Goal: Task Accomplishment & Management: Use online tool/utility

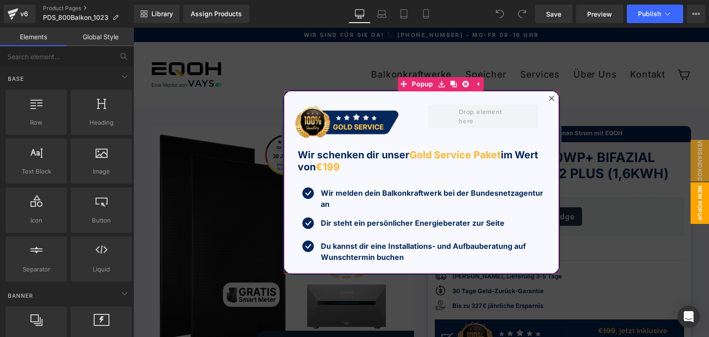
click at [548, 100] on icon at bounding box center [551, 98] width 6 height 6
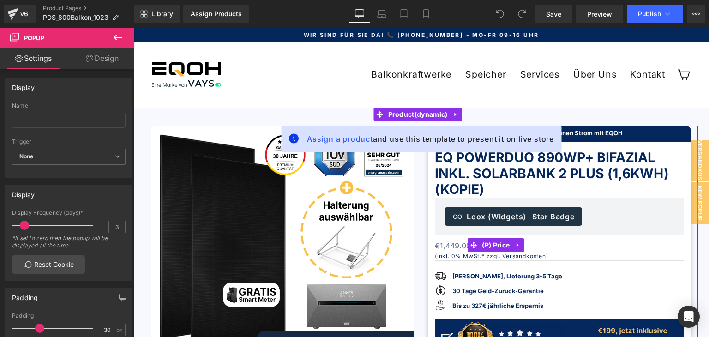
click at [440, 246] on span "€1,449.00" at bounding box center [453, 245] width 36 height 9
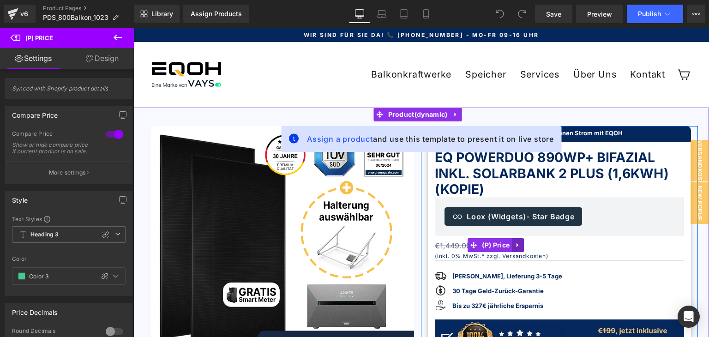
click at [516, 244] on icon at bounding box center [517, 245] width 2 height 4
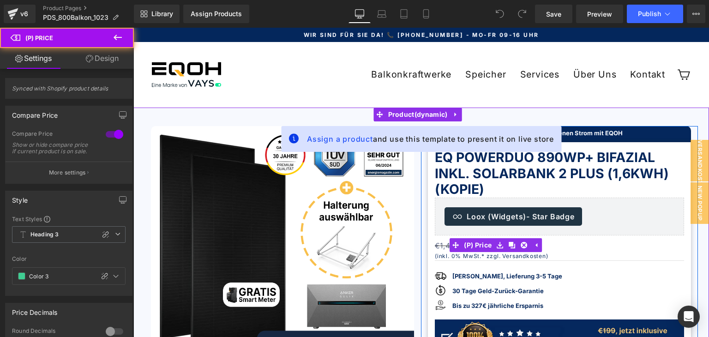
click at [435, 244] on span "€1,449.00" at bounding box center [453, 245] width 36 height 9
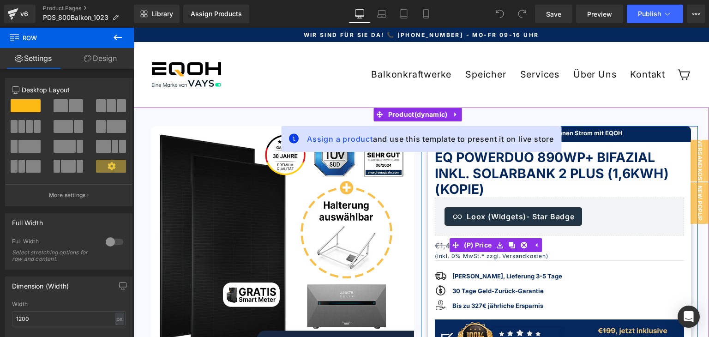
click at [435, 244] on span "€1,449.00" at bounding box center [453, 245] width 36 height 9
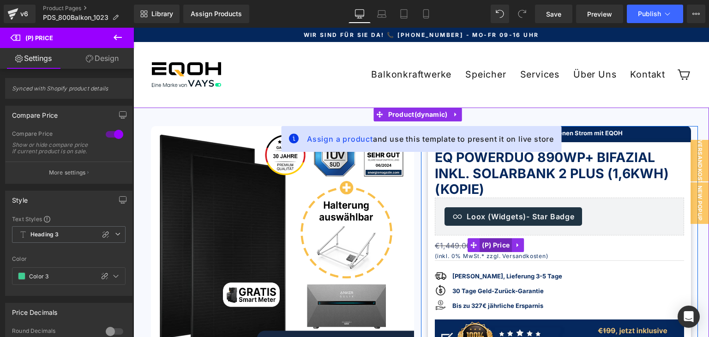
click at [479, 247] on span "(P) Price" at bounding box center [495, 245] width 32 height 14
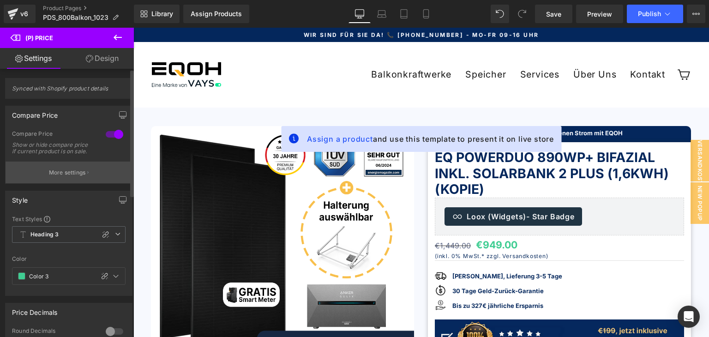
click at [67, 177] on p "More settings" at bounding box center [67, 172] width 37 height 8
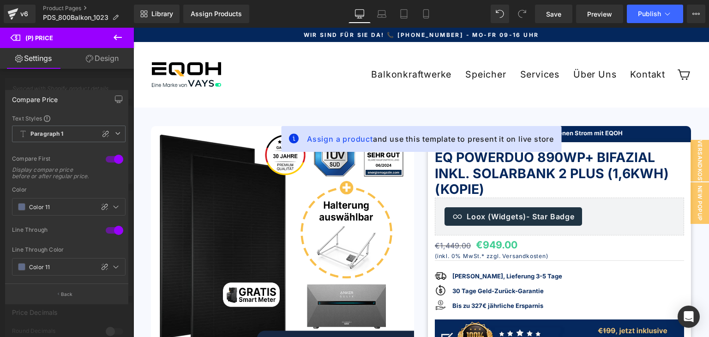
click at [103, 57] on link "Design" at bounding box center [102, 58] width 67 height 21
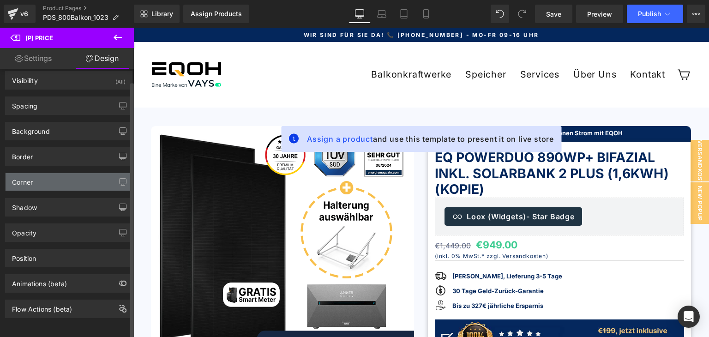
scroll to position [12, 0]
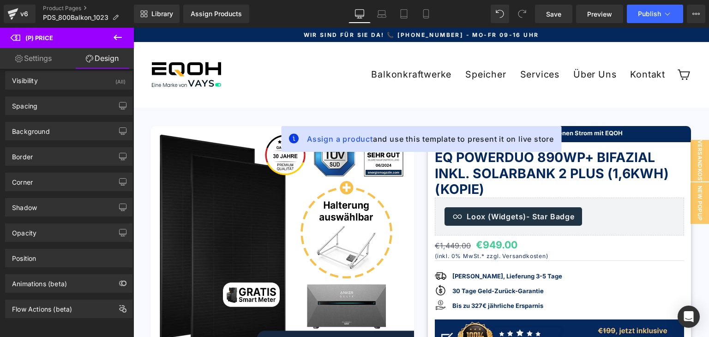
click at [119, 36] on icon at bounding box center [117, 37] width 11 height 11
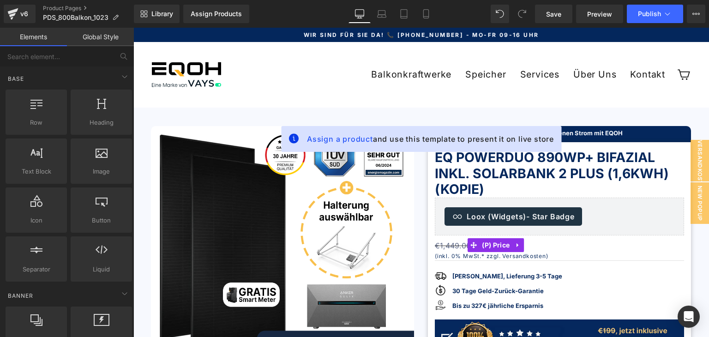
click at [615, 54] on header "Balkonkraftwerke Fassaden Komplettsets Balkon Komplettsets Garten Komplettsets …" at bounding box center [420, 74] width 575 height 65
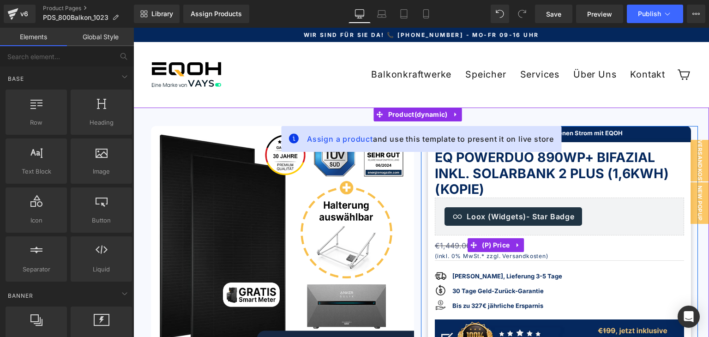
click at [446, 246] on span "€1,449.00" at bounding box center [453, 245] width 36 height 9
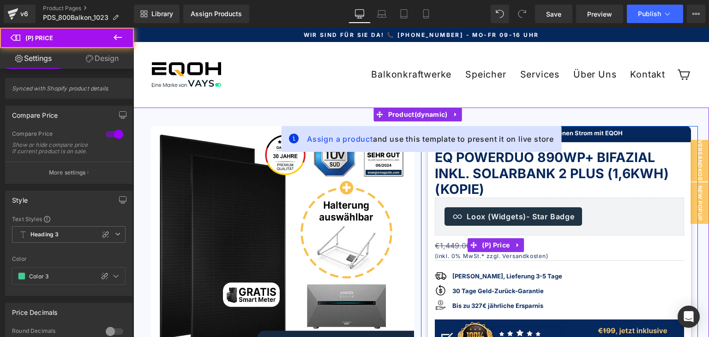
click at [446, 246] on span "€1,449.00" at bounding box center [453, 245] width 36 height 9
